Goal: Task Accomplishment & Management: Manage account settings

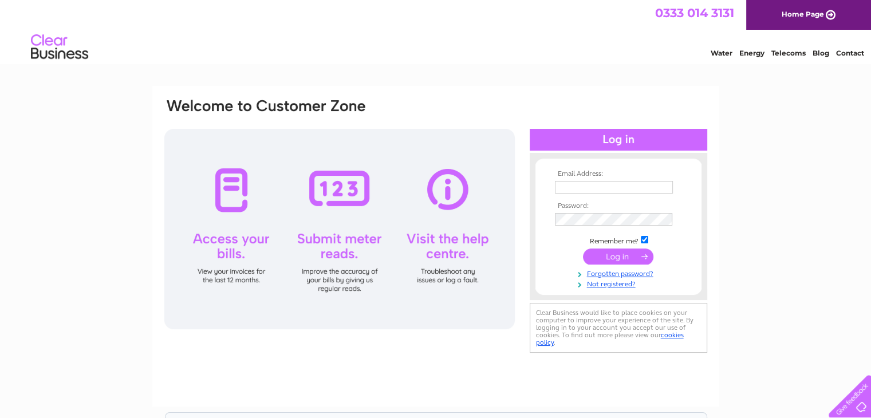
type input "munsta.cimc05@hotmail.com"
click at [612, 255] on input "submit" at bounding box center [618, 257] width 70 height 16
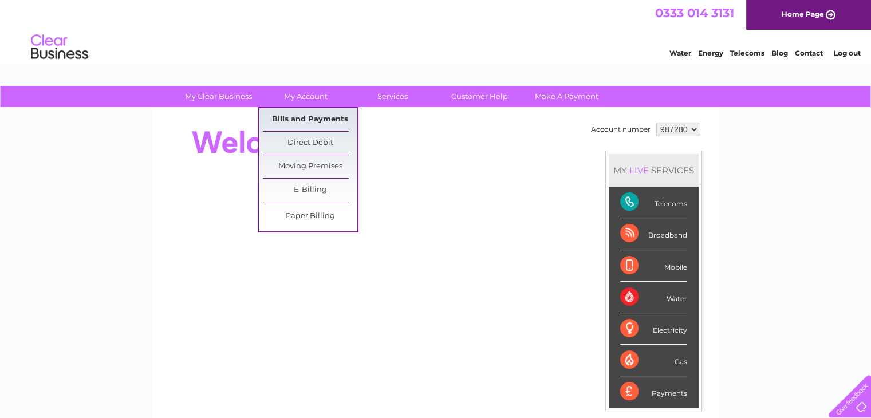
click at [304, 115] on link "Bills and Payments" at bounding box center [310, 119] width 94 height 23
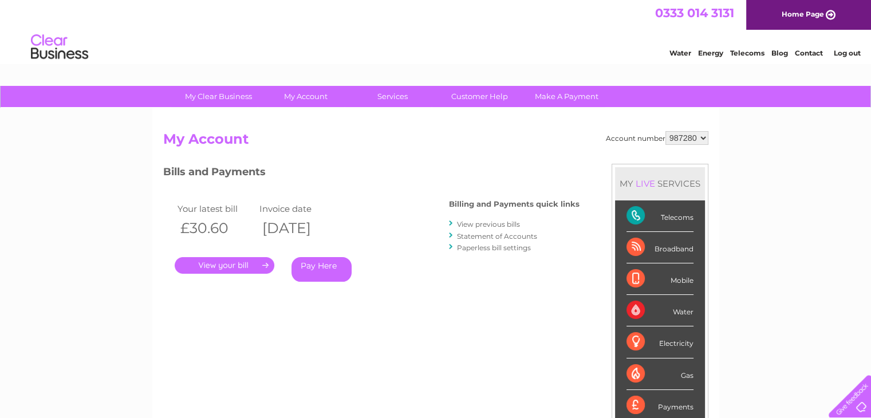
click at [226, 263] on link "." at bounding box center [225, 265] width 100 height 17
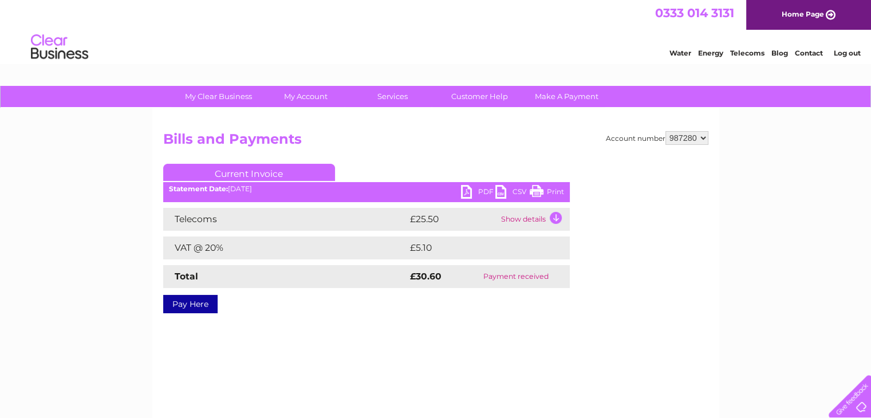
click at [480, 191] on link "PDF" at bounding box center [478, 193] width 34 height 17
